Goal: Transaction & Acquisition: Purchase product/service

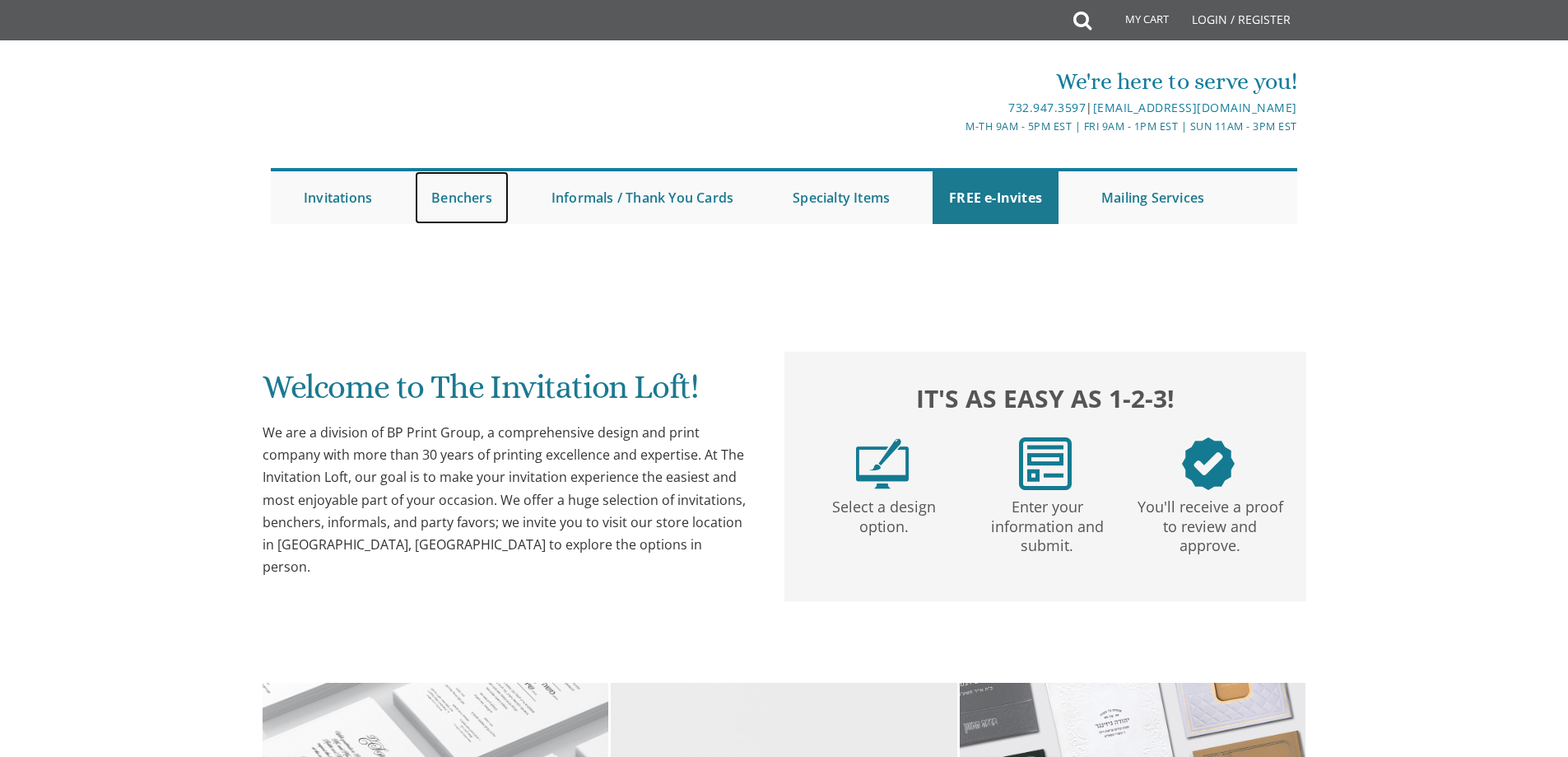
click at [487, 199] on link "Benchers" at bounding box center [461, 198] width 94 height 53
click at [468, 197] on link "Benchers" at bounding box center [461, 198] width 94 height 53
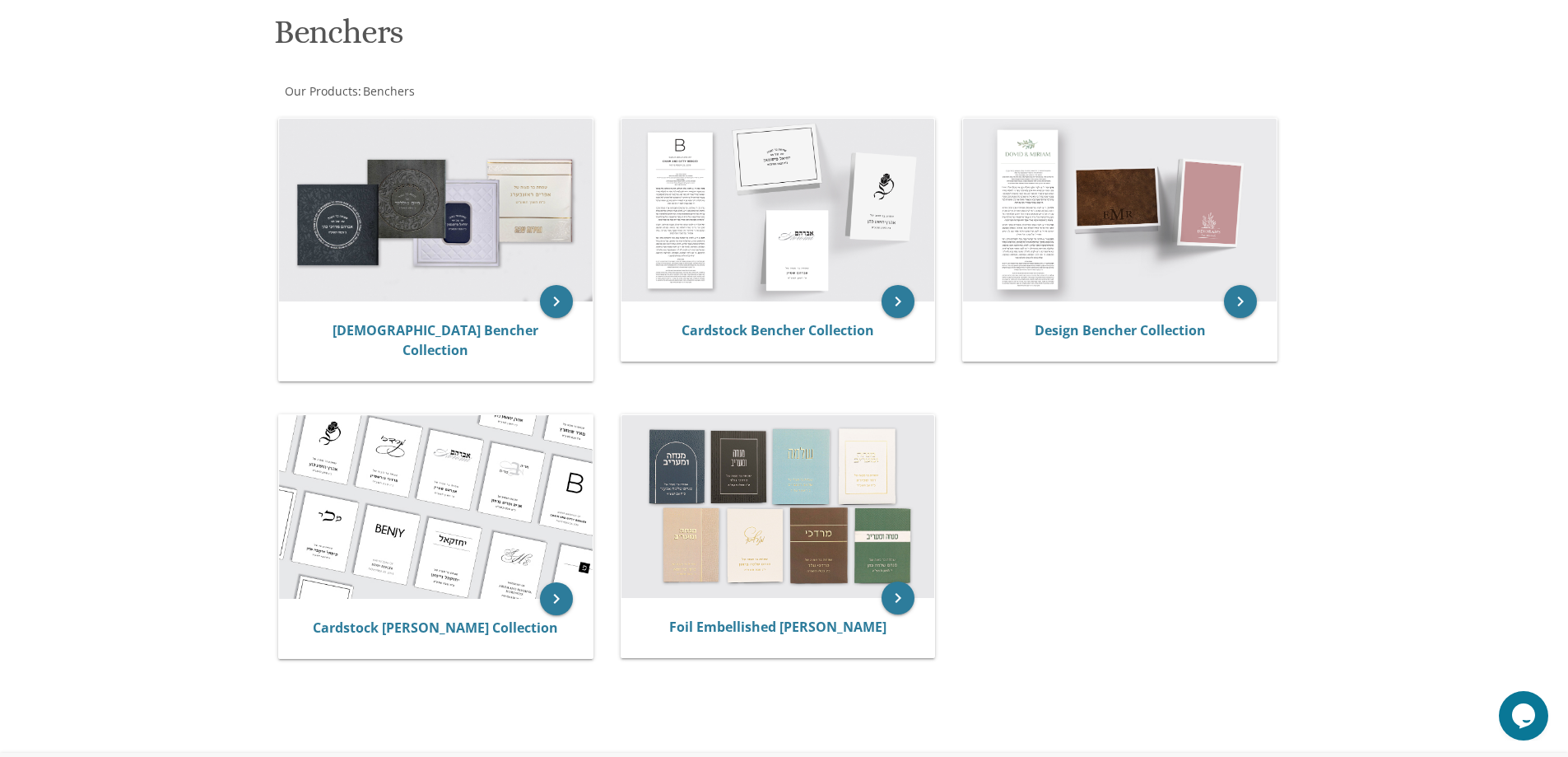
scroll to position [165, 0]
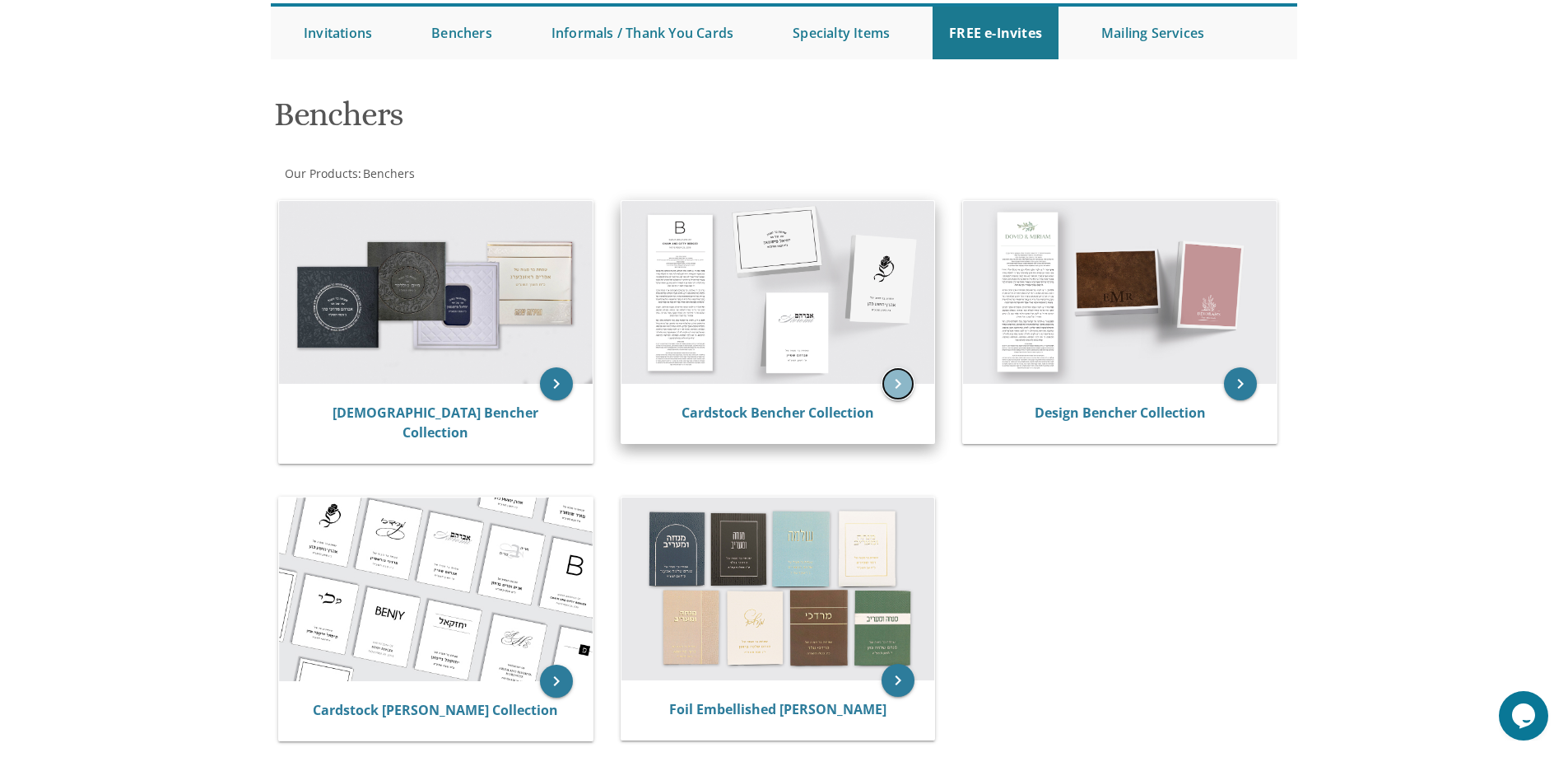
click at [903, 379] on icon "keyboard_arrow_right" at bounding box center [898, 383] width 33 height 33
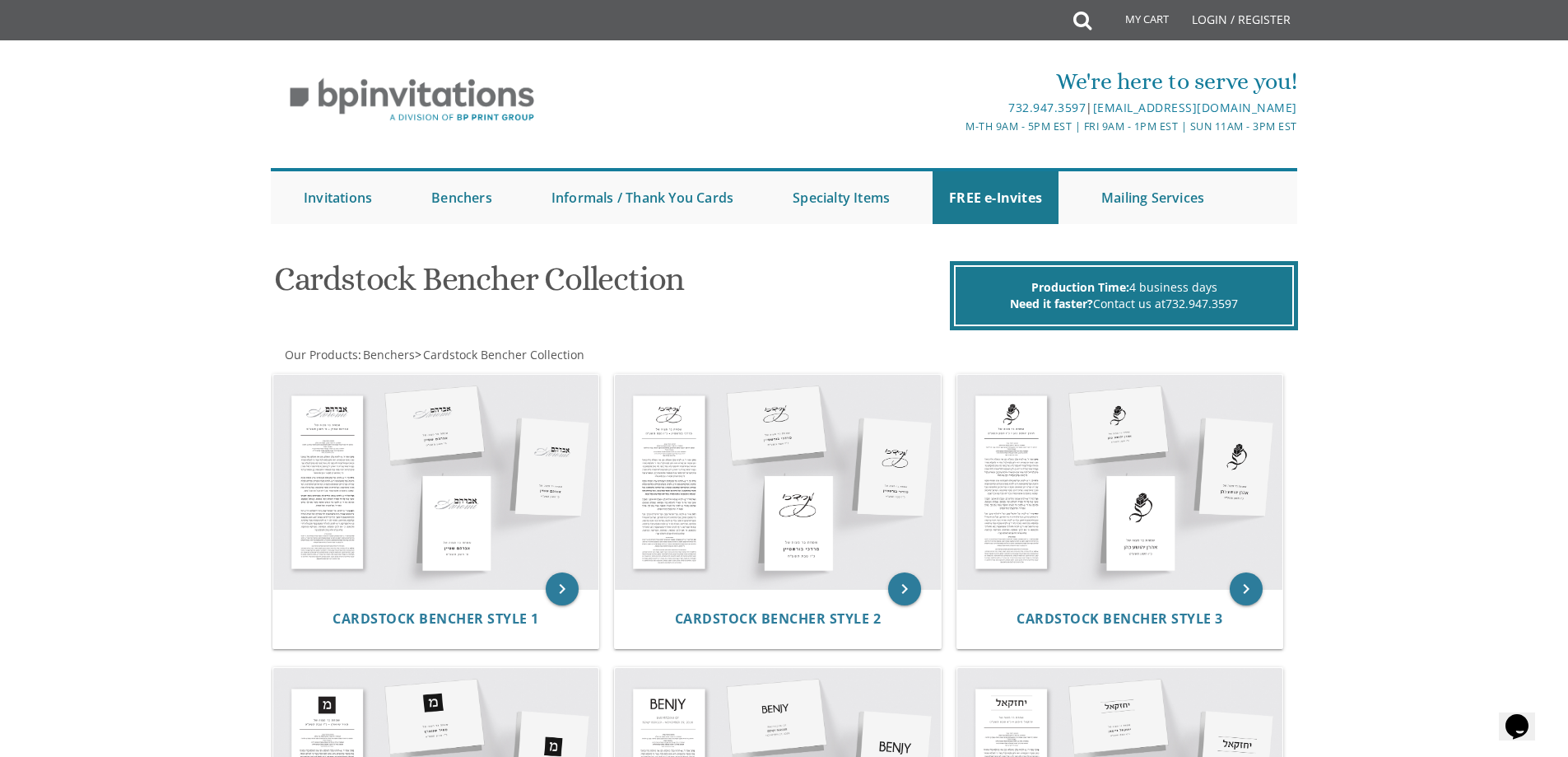
scroll to position [82, 0]
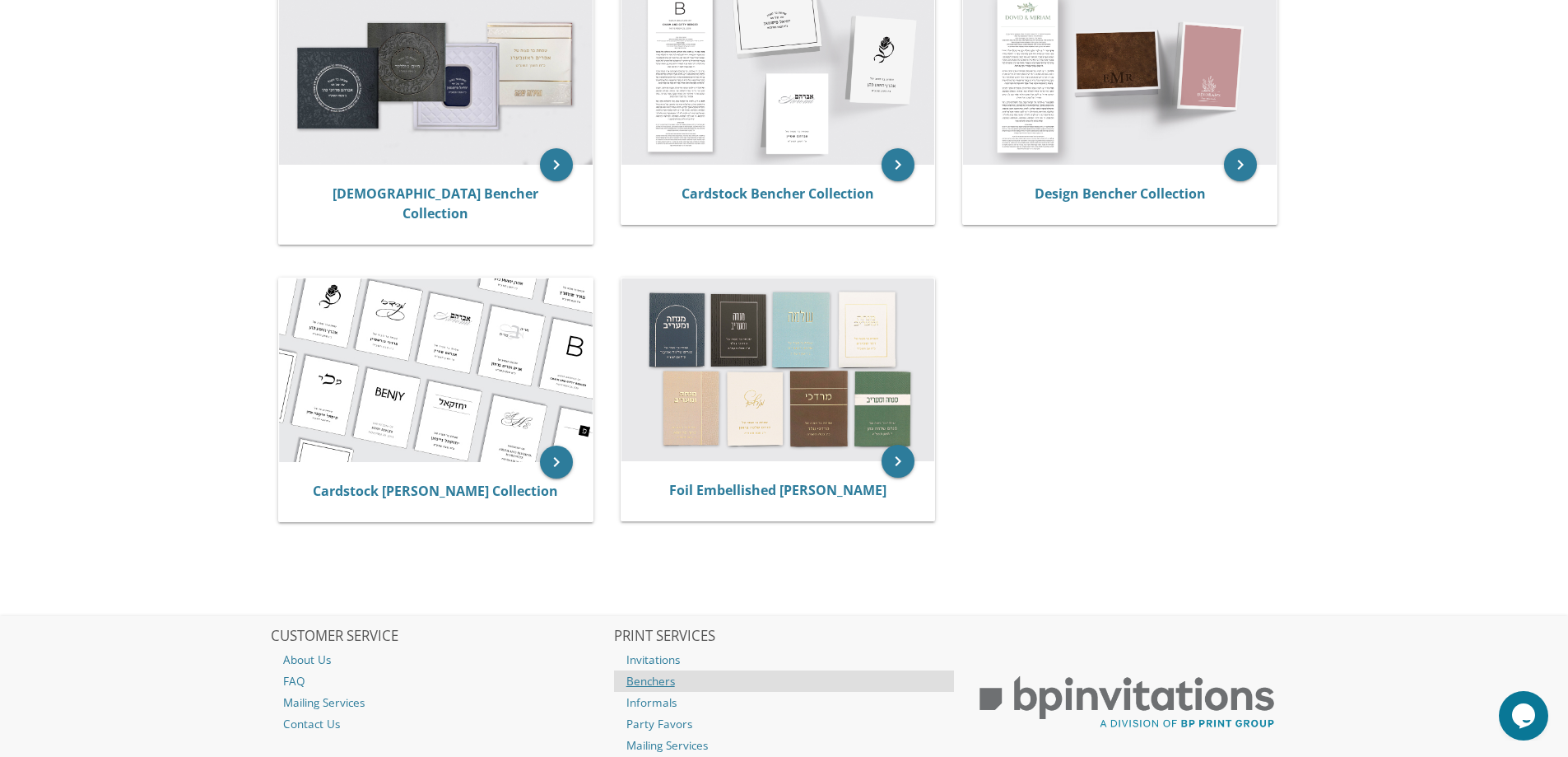
scroll to position [66, 0]
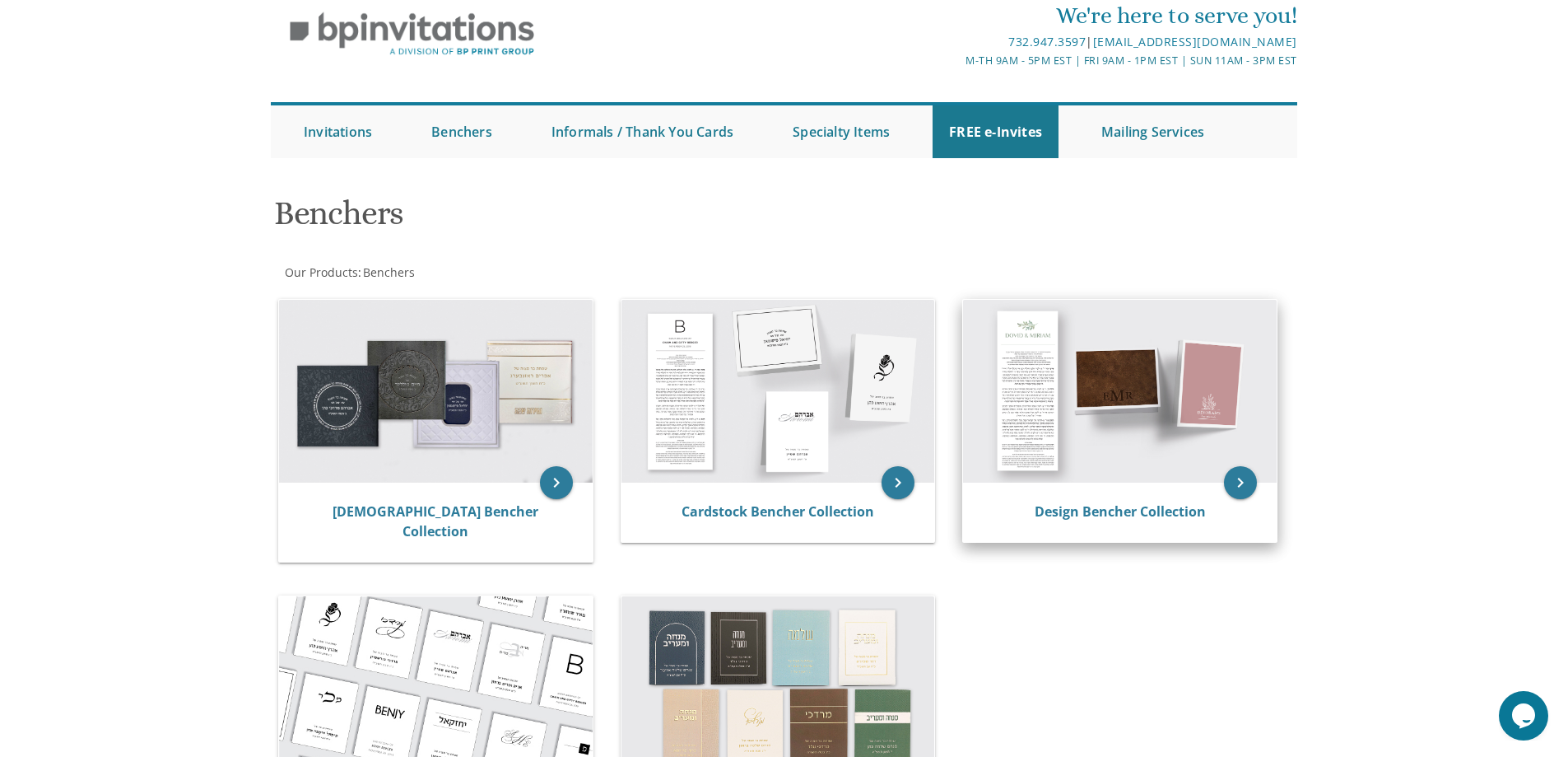
click at [1101, 441] on img at bounding box center [1119, 391] width 314 height 183
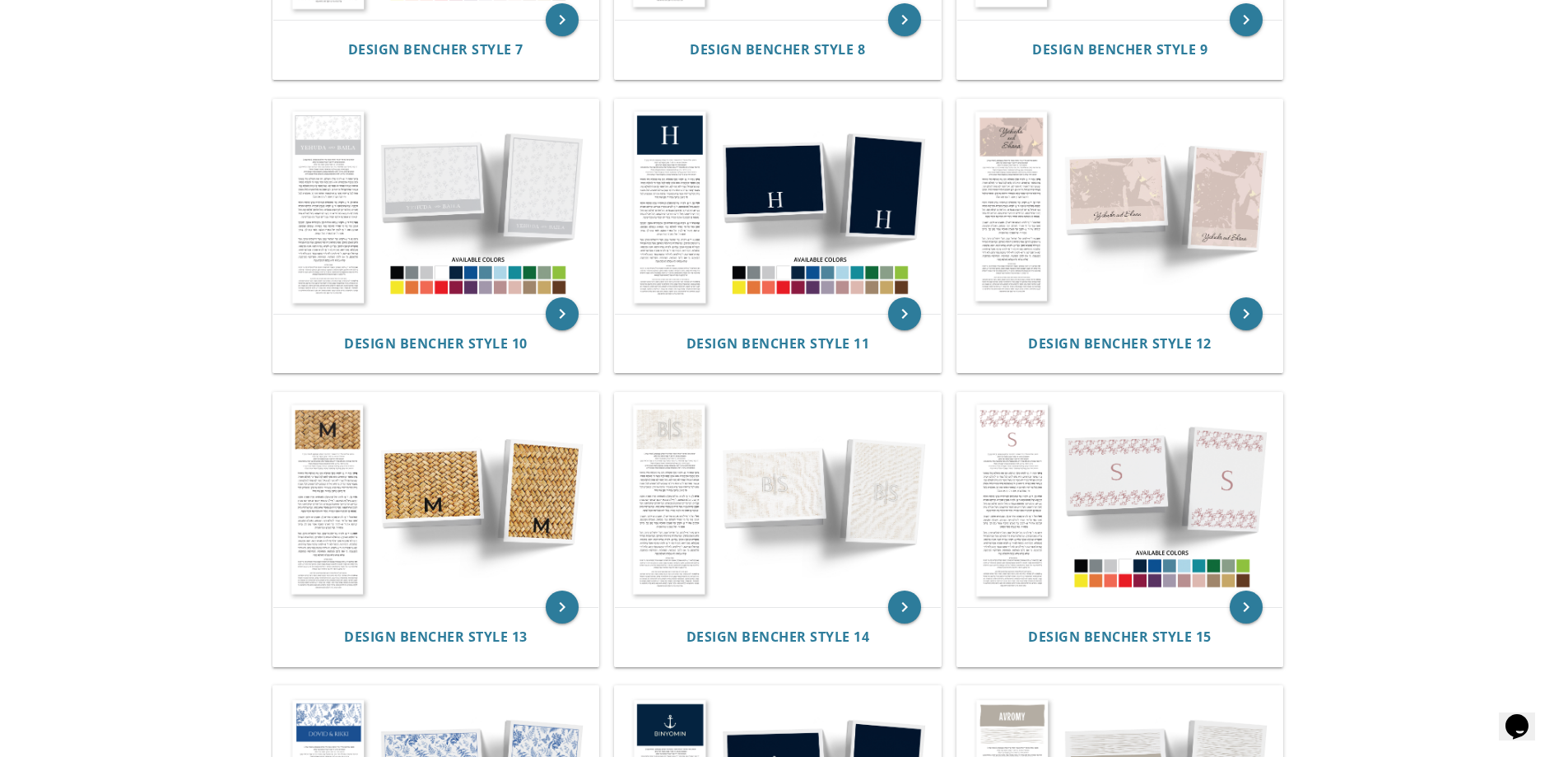
scroll to position [1153, 0]
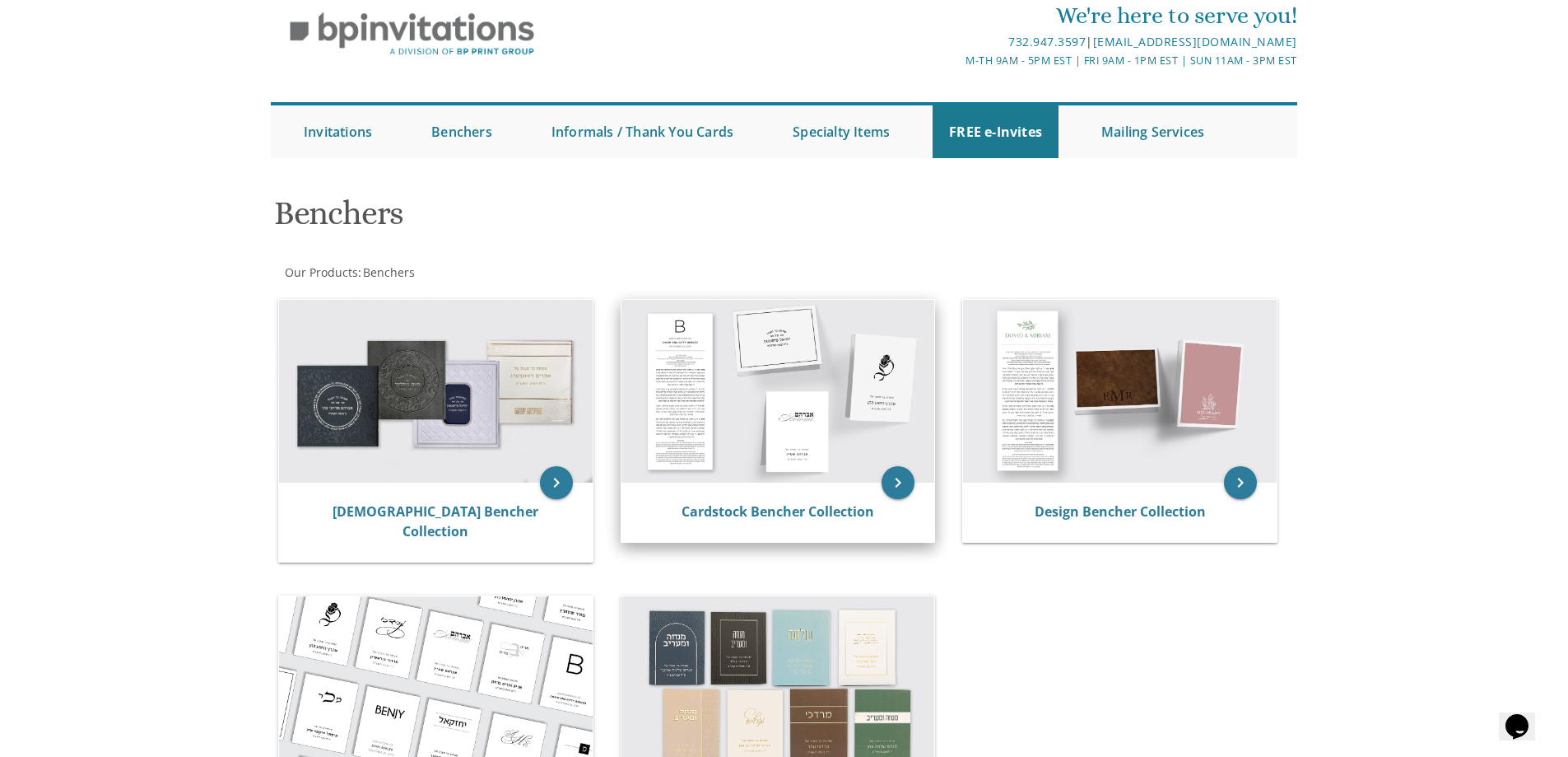
click at [797, 418] on img at bounding box center [778, 391] width 314 height 183
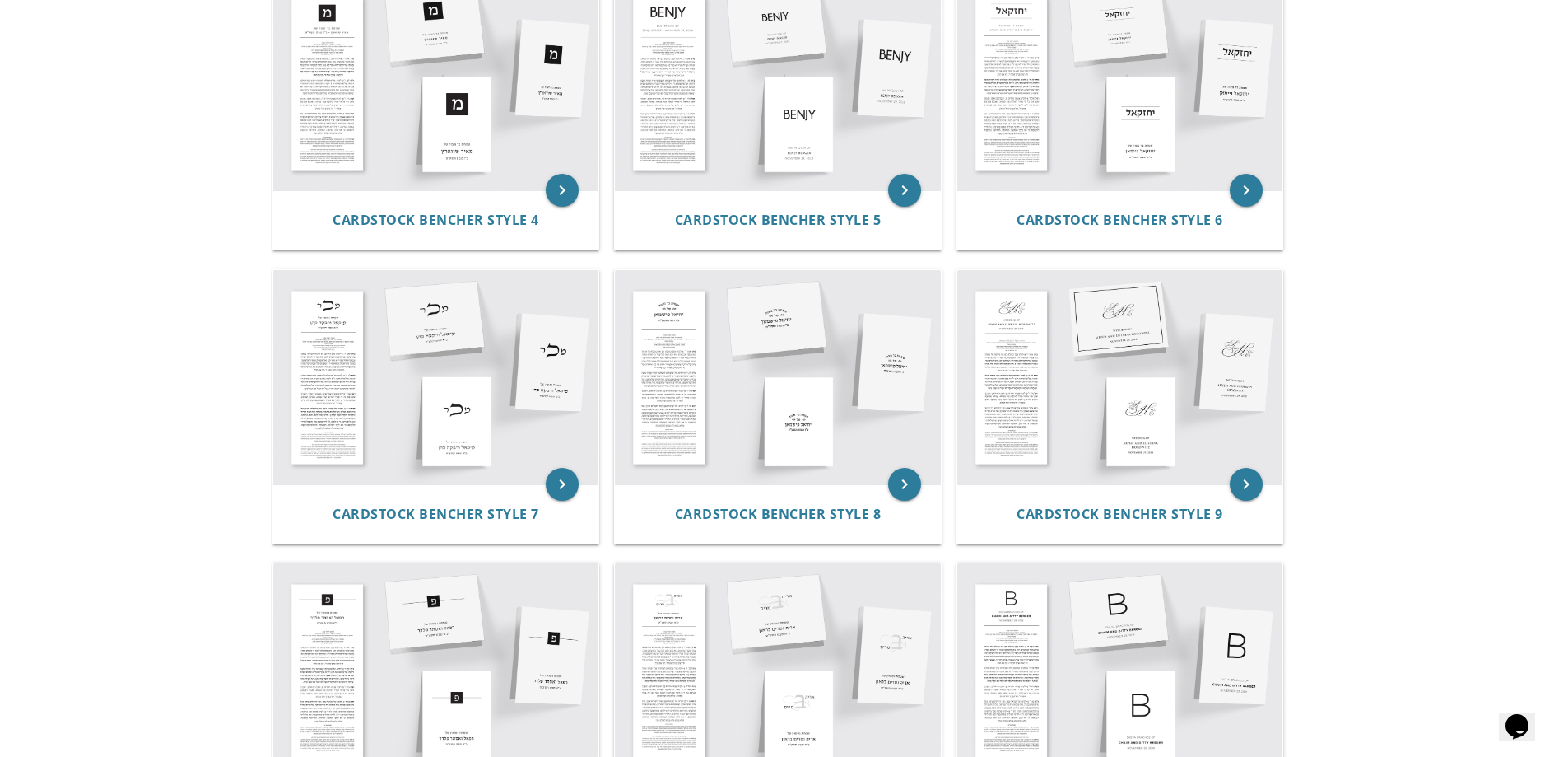
scroll to position [741, 0]
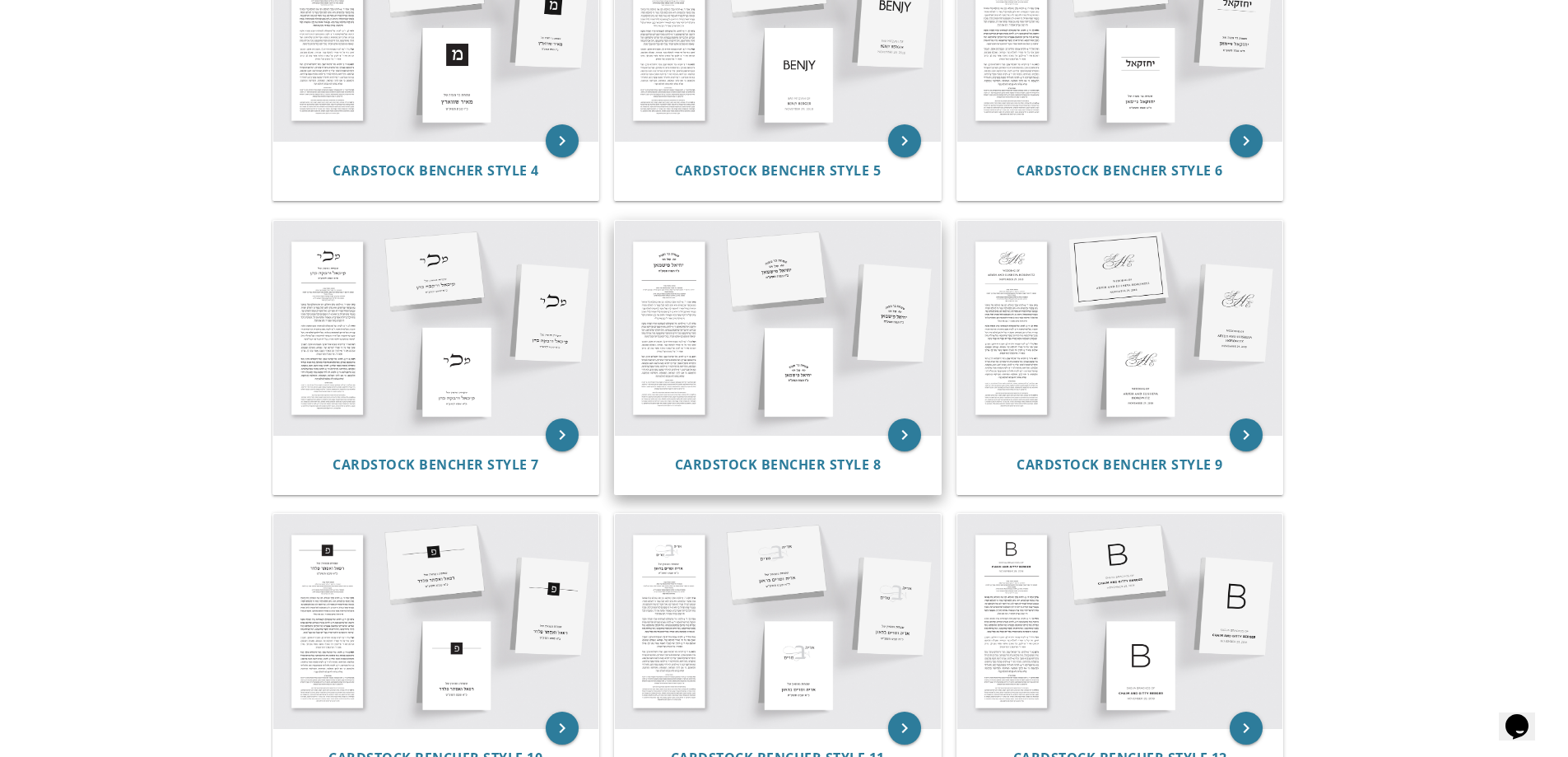
click at [821, 371] on img at bounding box center [778, 327] width 326 height 214
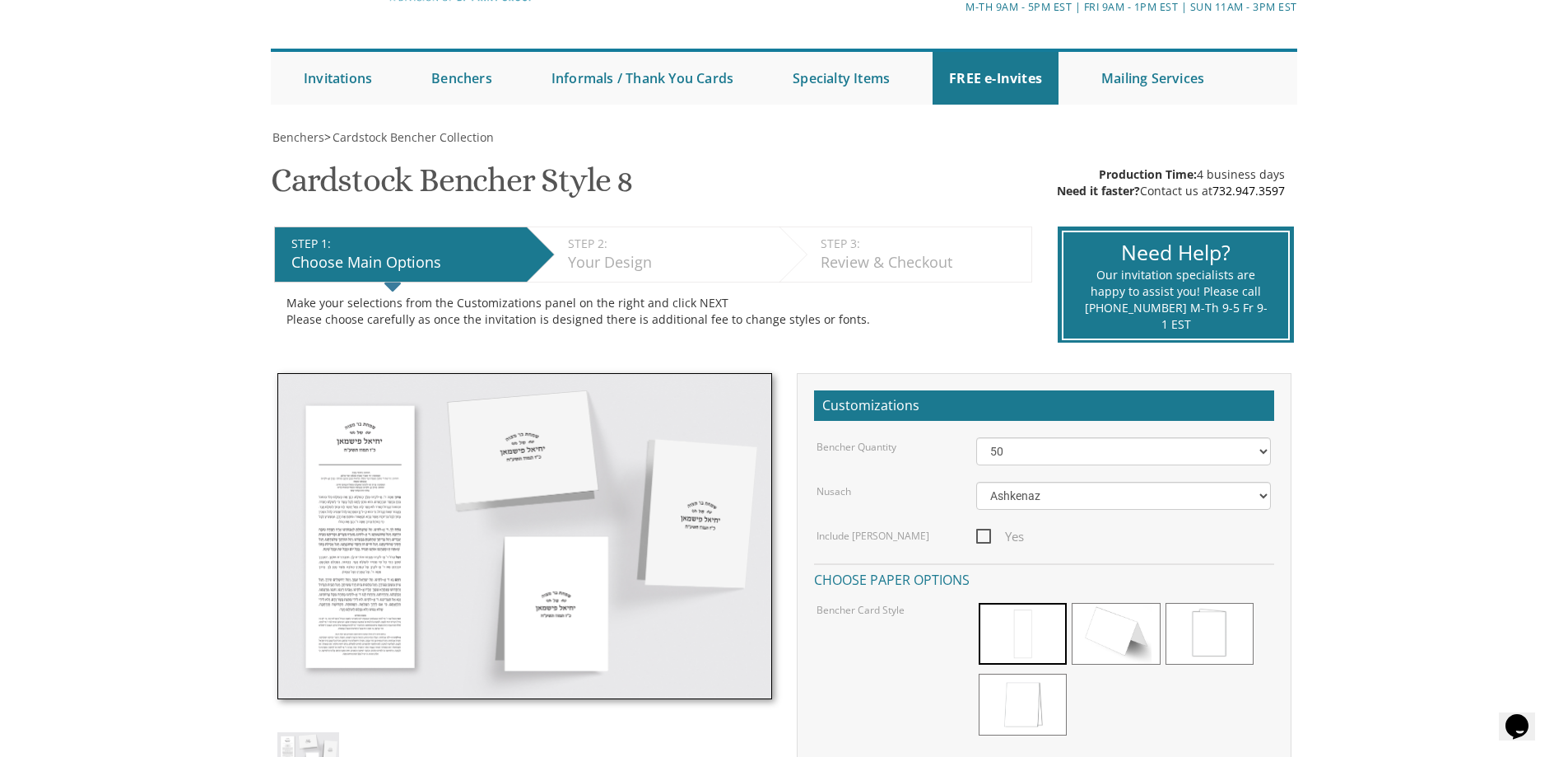
scroll to position [330, 0]
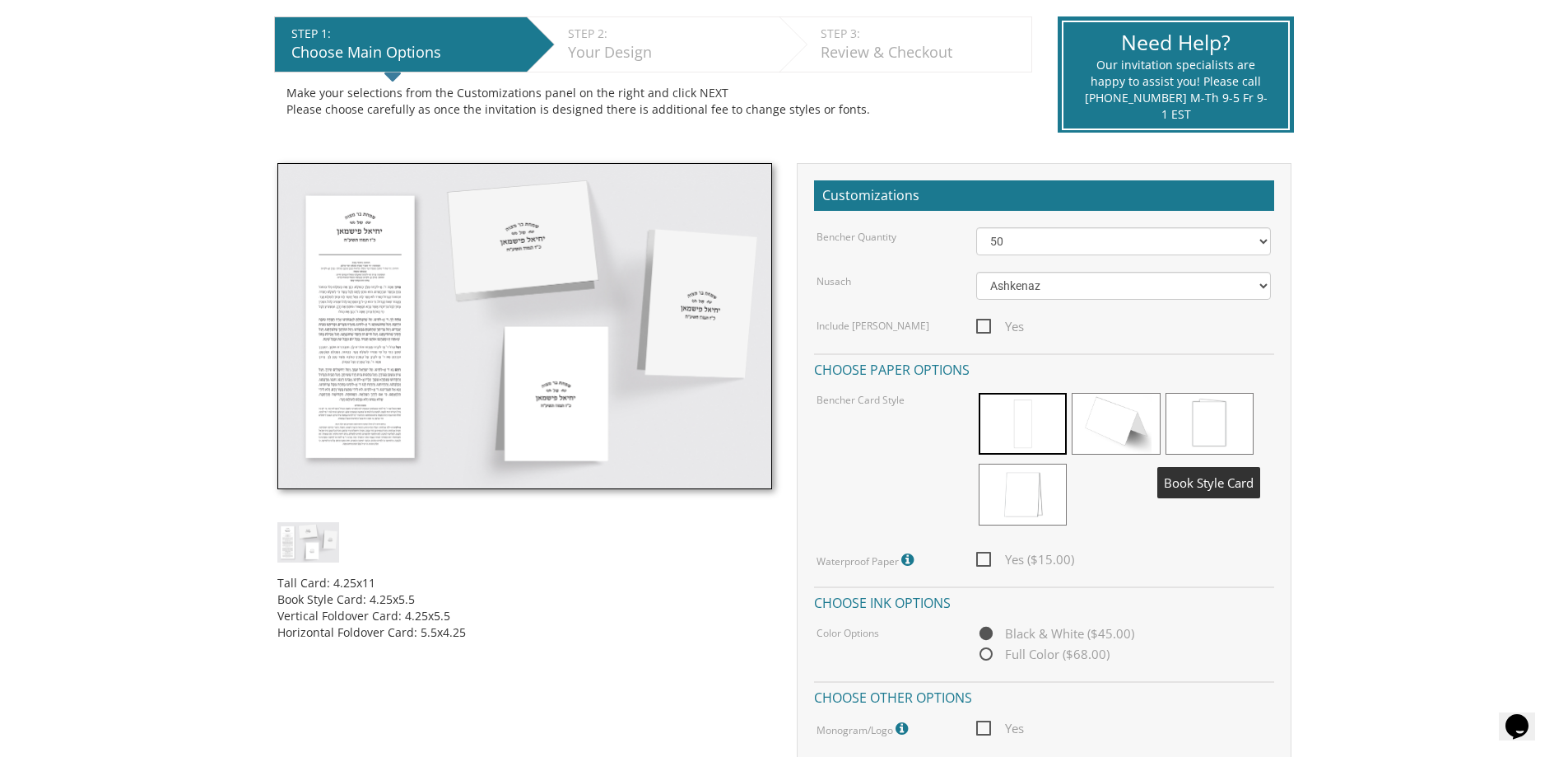
click at [1201, 416] on span at bounding box center [1210, 423] width 88 height 62
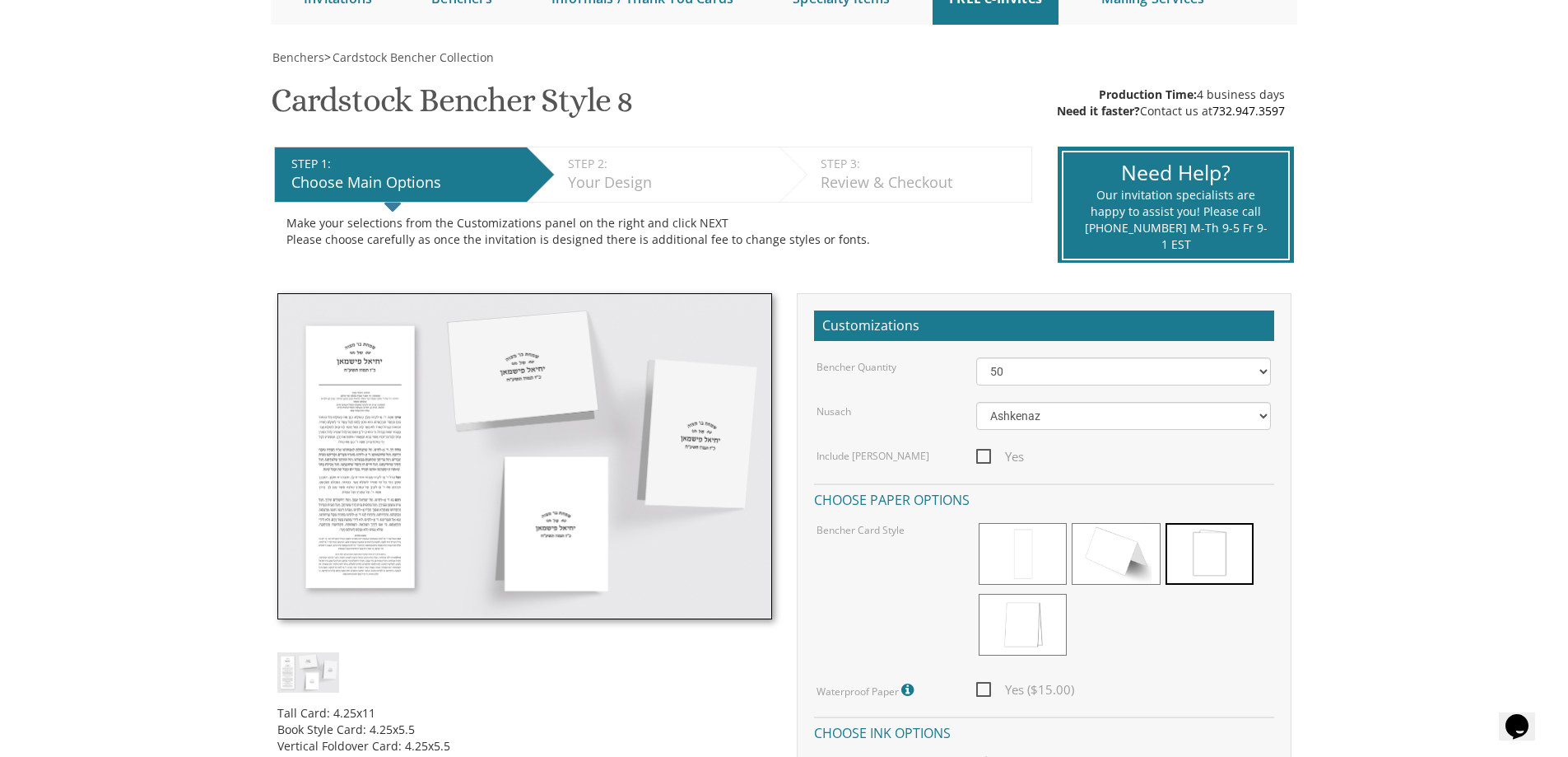
scroll to position [247, 0]
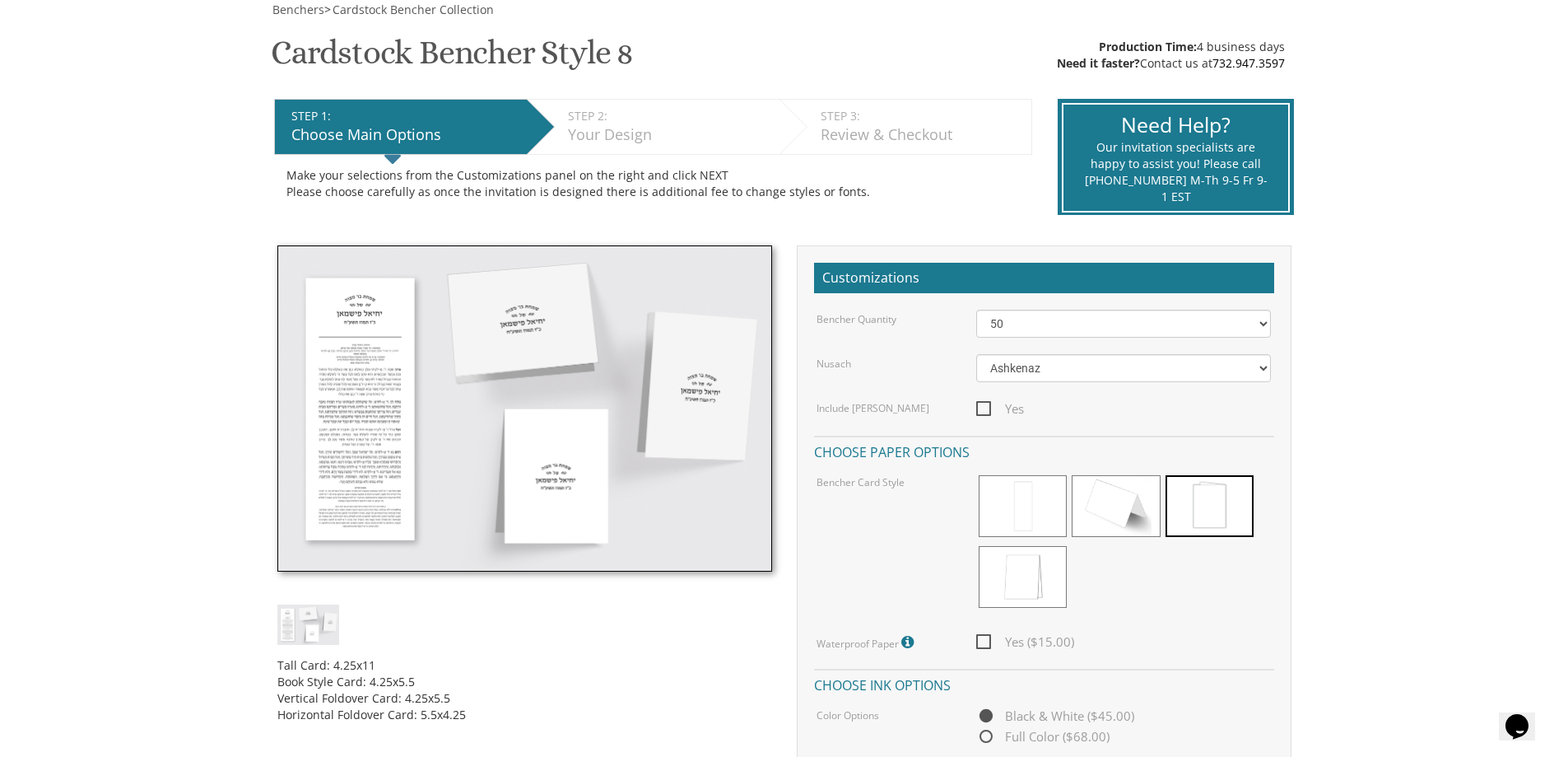
click at [334, 460] on img at bounding box center [525, 408] width 495 height 326
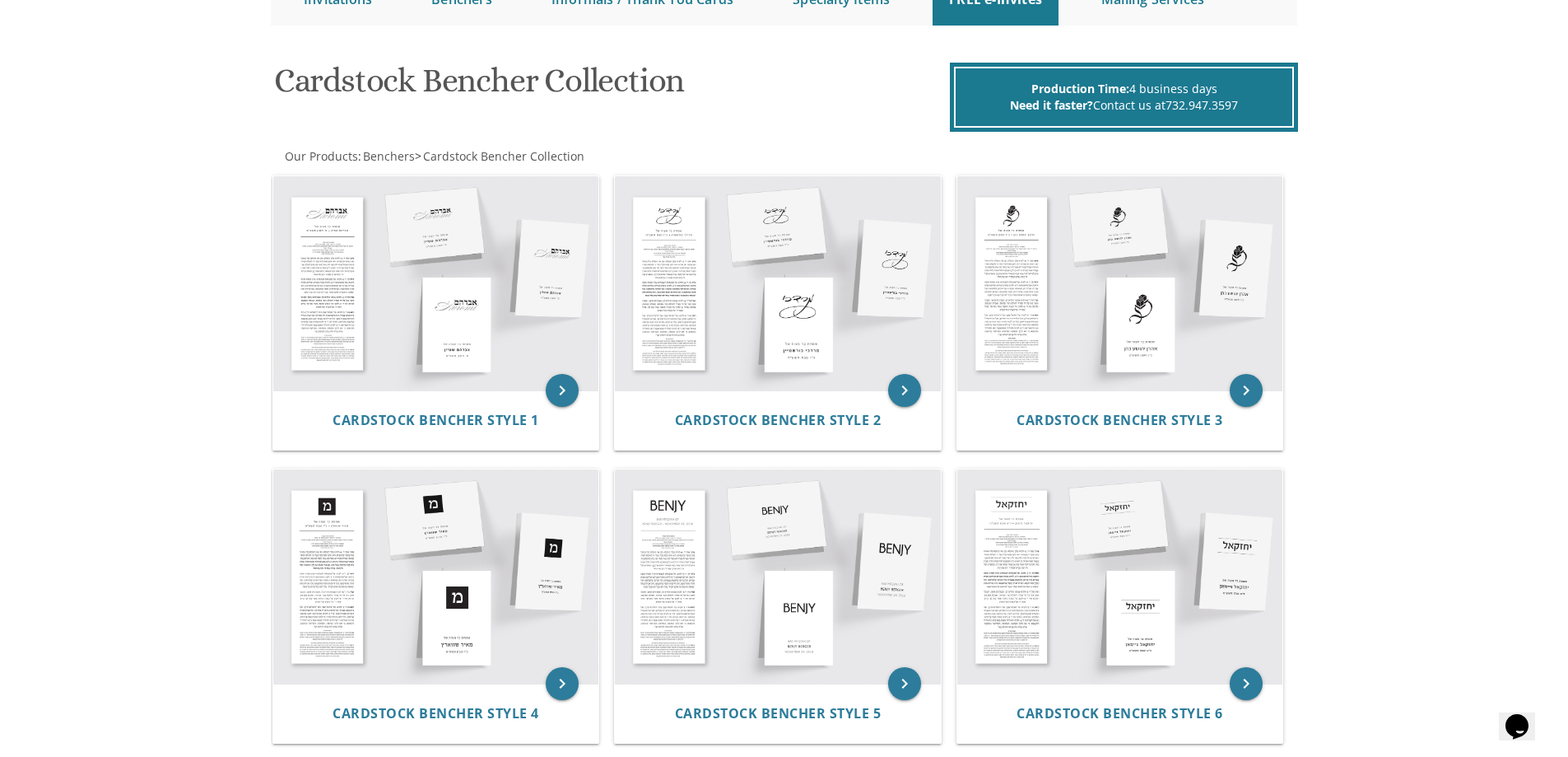
scroll to position [165, 0]
